Goal: Complete application form

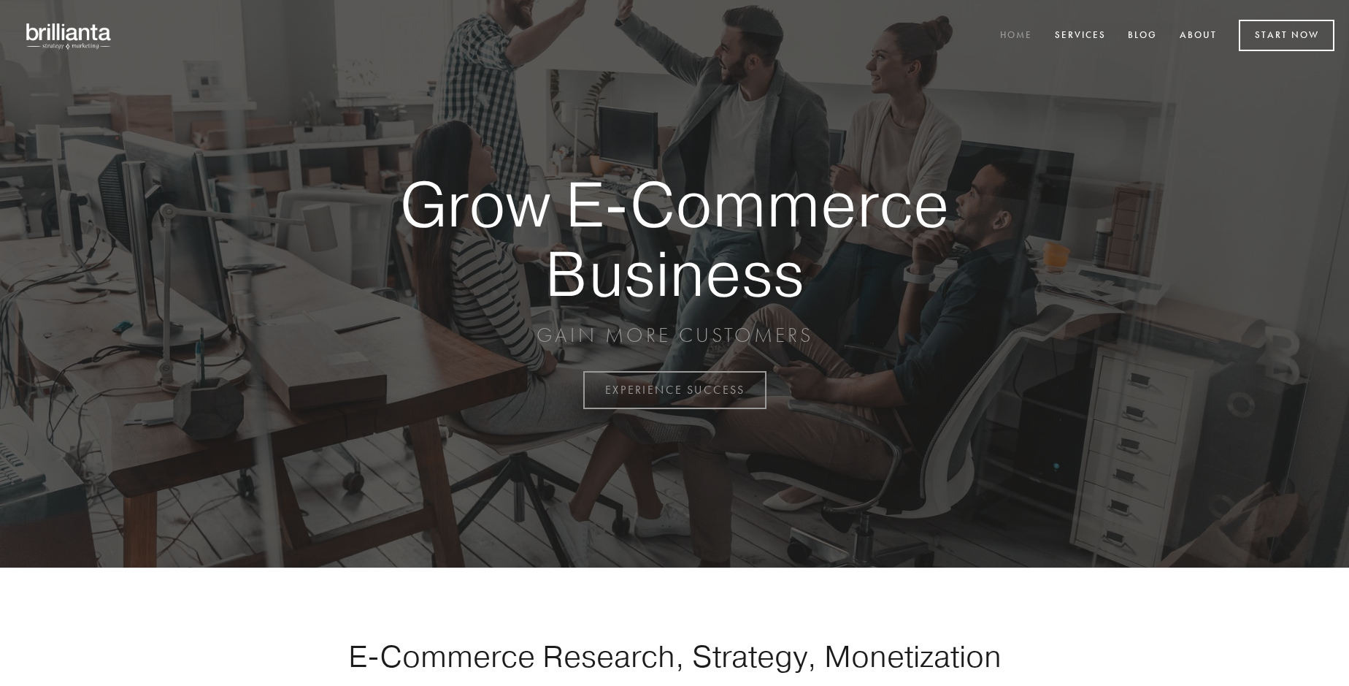
scroll to position [3828, 0]
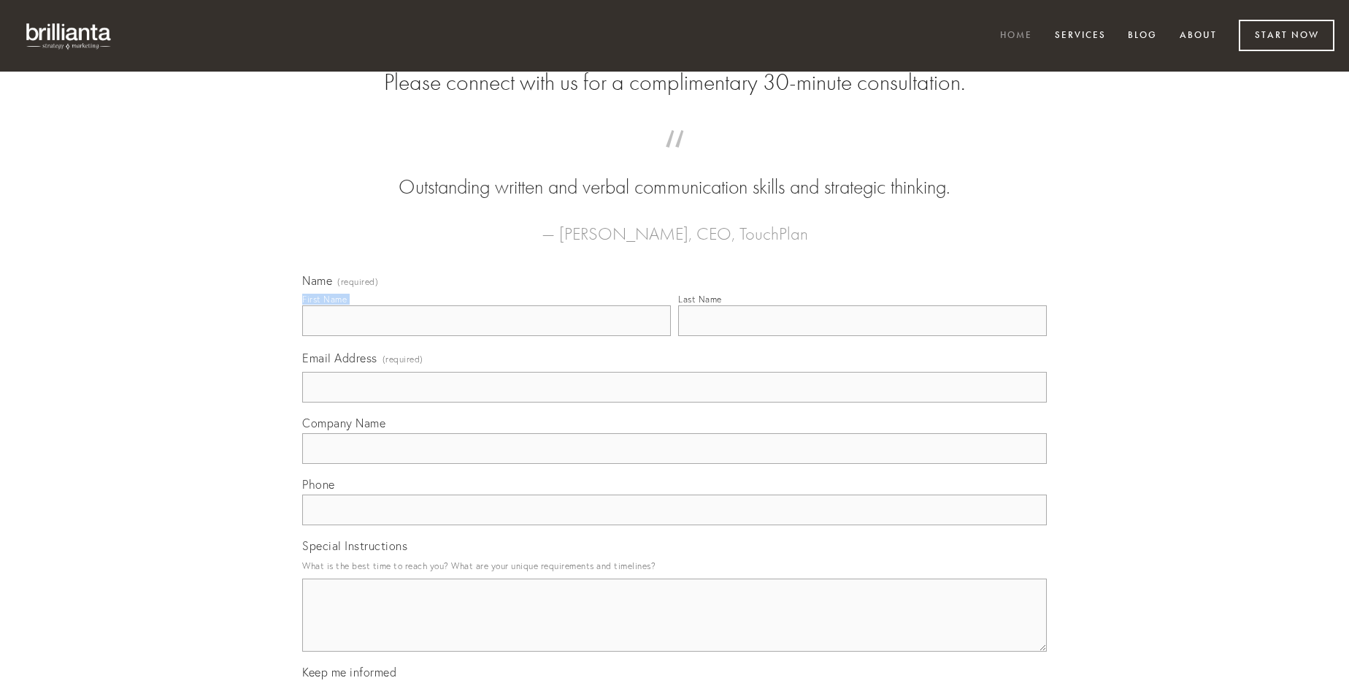
type input "[PERSON_NAME]"
click at [862, 336] on input "Last Name" at bounding box center [862, 320] width 369 height 31
type input "[PERSON_NAME]"
click at [675, 402] on input "Email Address (required)" at bounding box center [674, 387] width 745 height 31
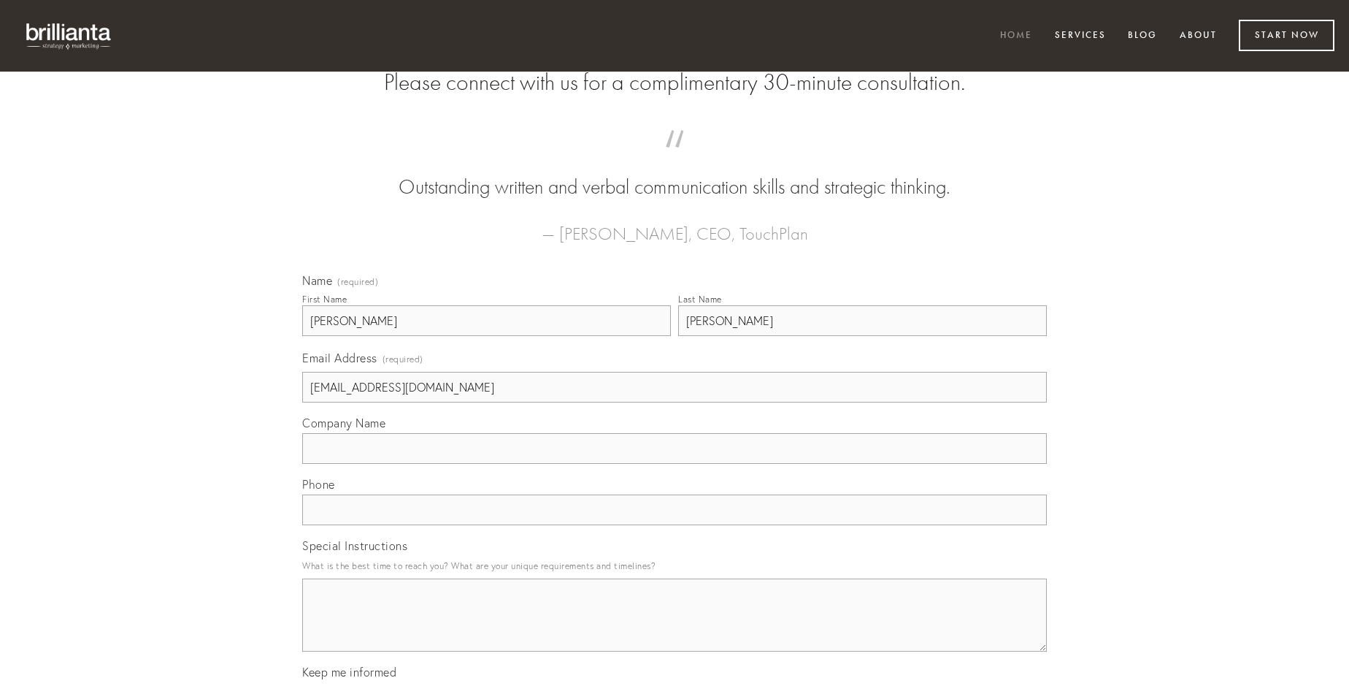
type input "[EMAIL_ADDRESS][DOMAIN_NAME]"
click at [675, 464] on input "Company Name" at bounding box center [674, 448] width 745 height 31
type input "surgo"
click at [675, 525] on input "text" at bounding box center [674, 509] width 745 height 31
click at [675, 628] on textarea "Special Instructions" at bounding box center [674, 614] width 745 height 73
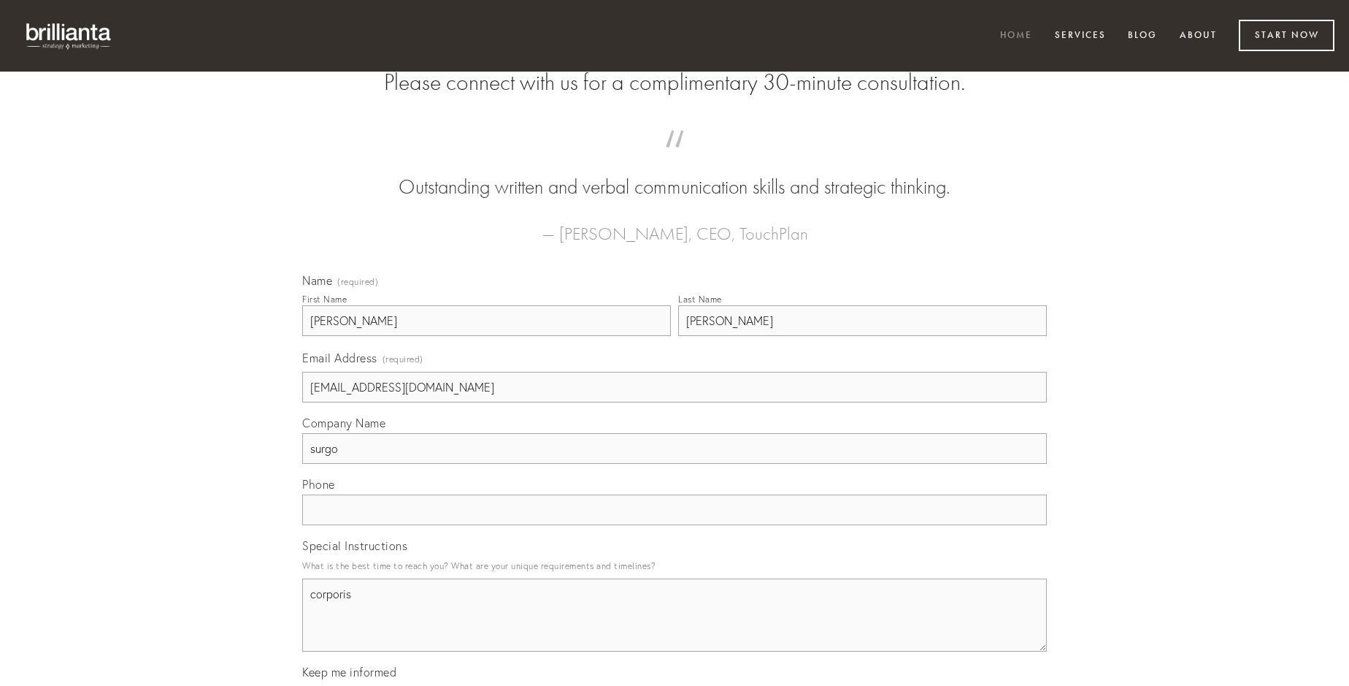
type textarea "corporis"
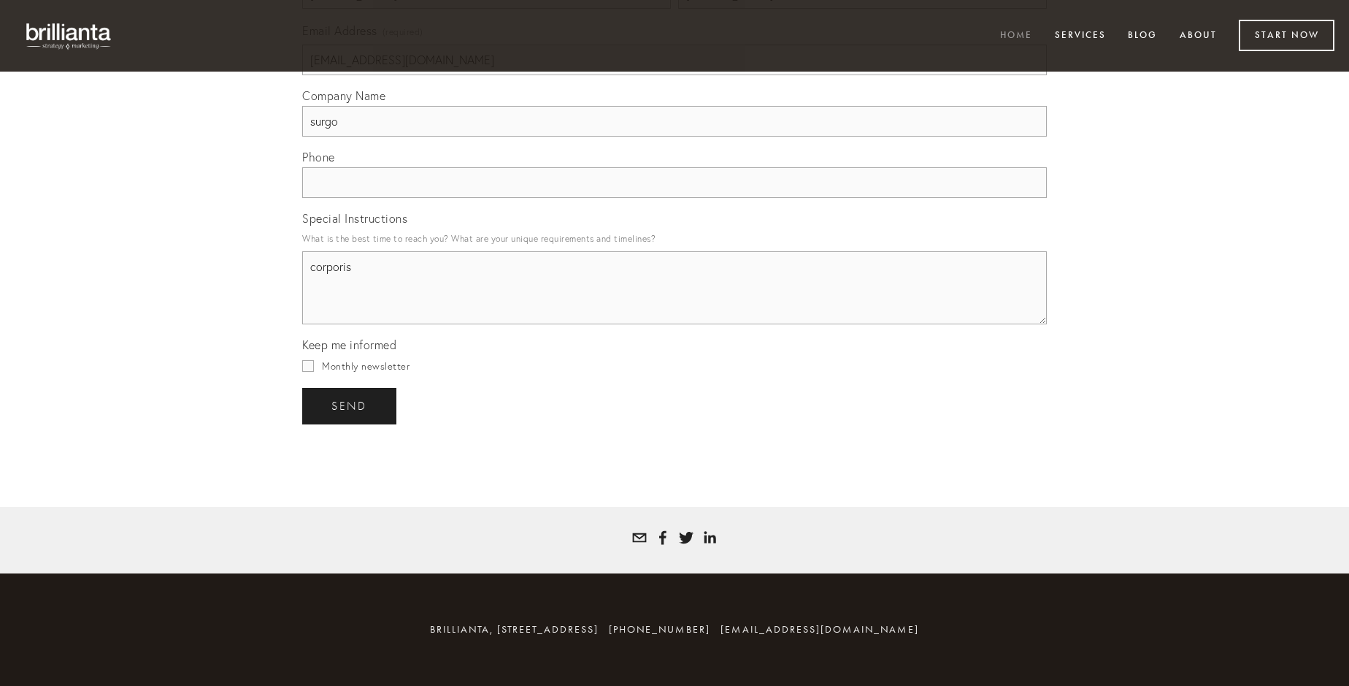
click at [350, 405] on span "send" at bounding box center [350, 405] width 36 height 13
